Goal: Task Accomplishment & Management: Use online tool/utility

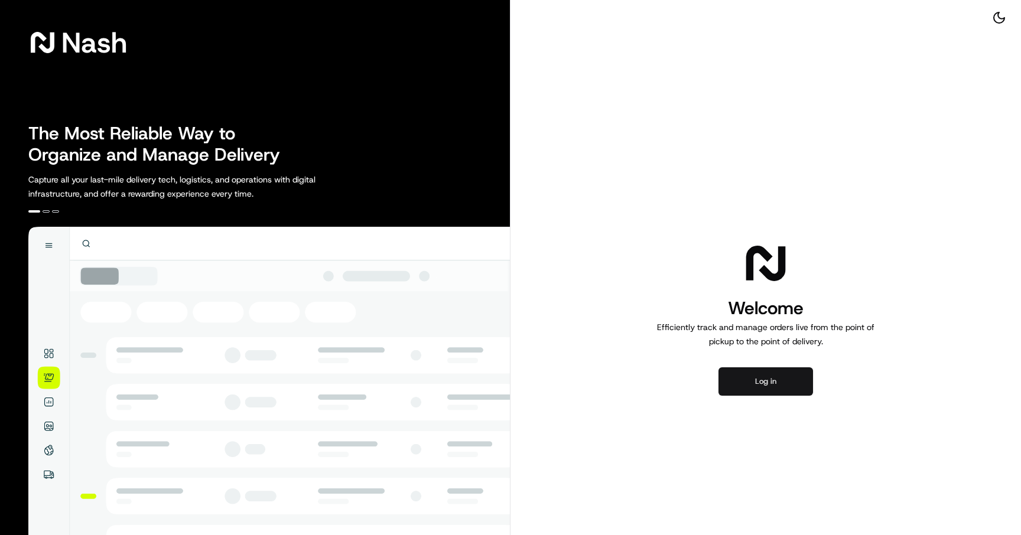
click at [751, 376] on button "Log in" at bounding box center [766, 382] width 95 height 28
